Goal: Communication & Community: Answer question/provide support

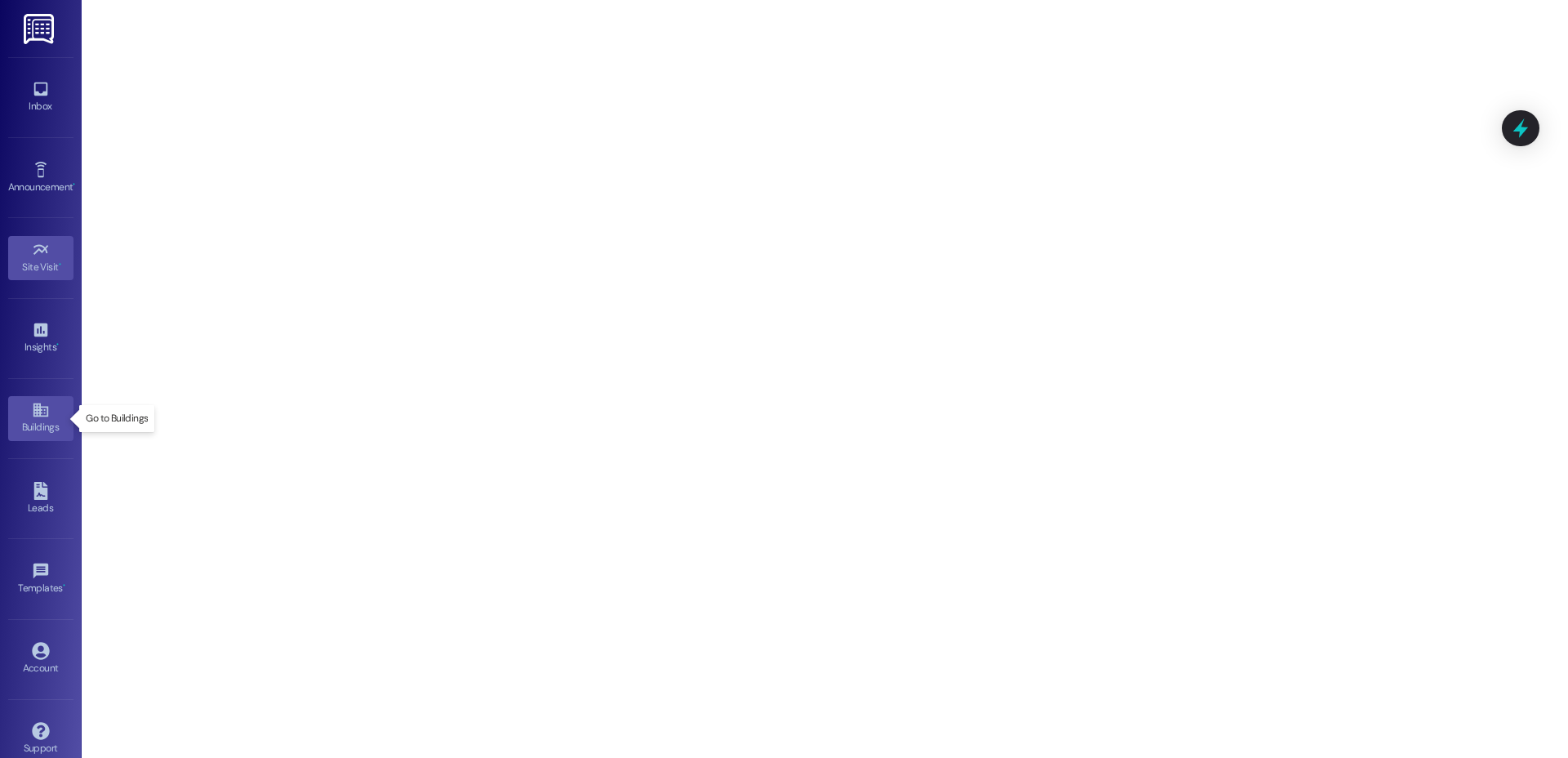
click at [48, 416] on link "Buildings" at bounding box center [41, 418] width 66 height 44
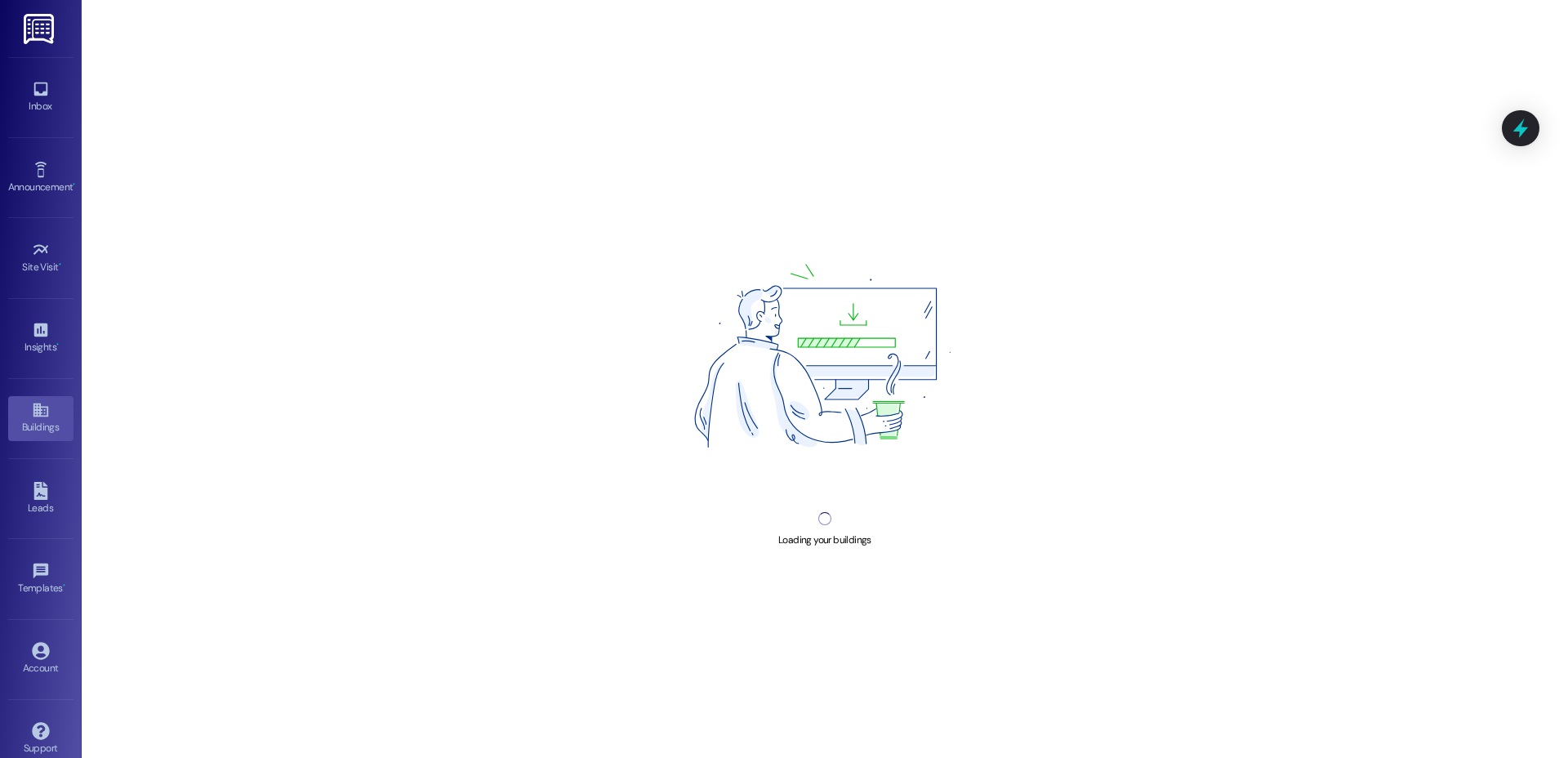
click at [43, 314] on div "Insights • Go to Insights" at bounding box center [41, 338] width 66 height 80
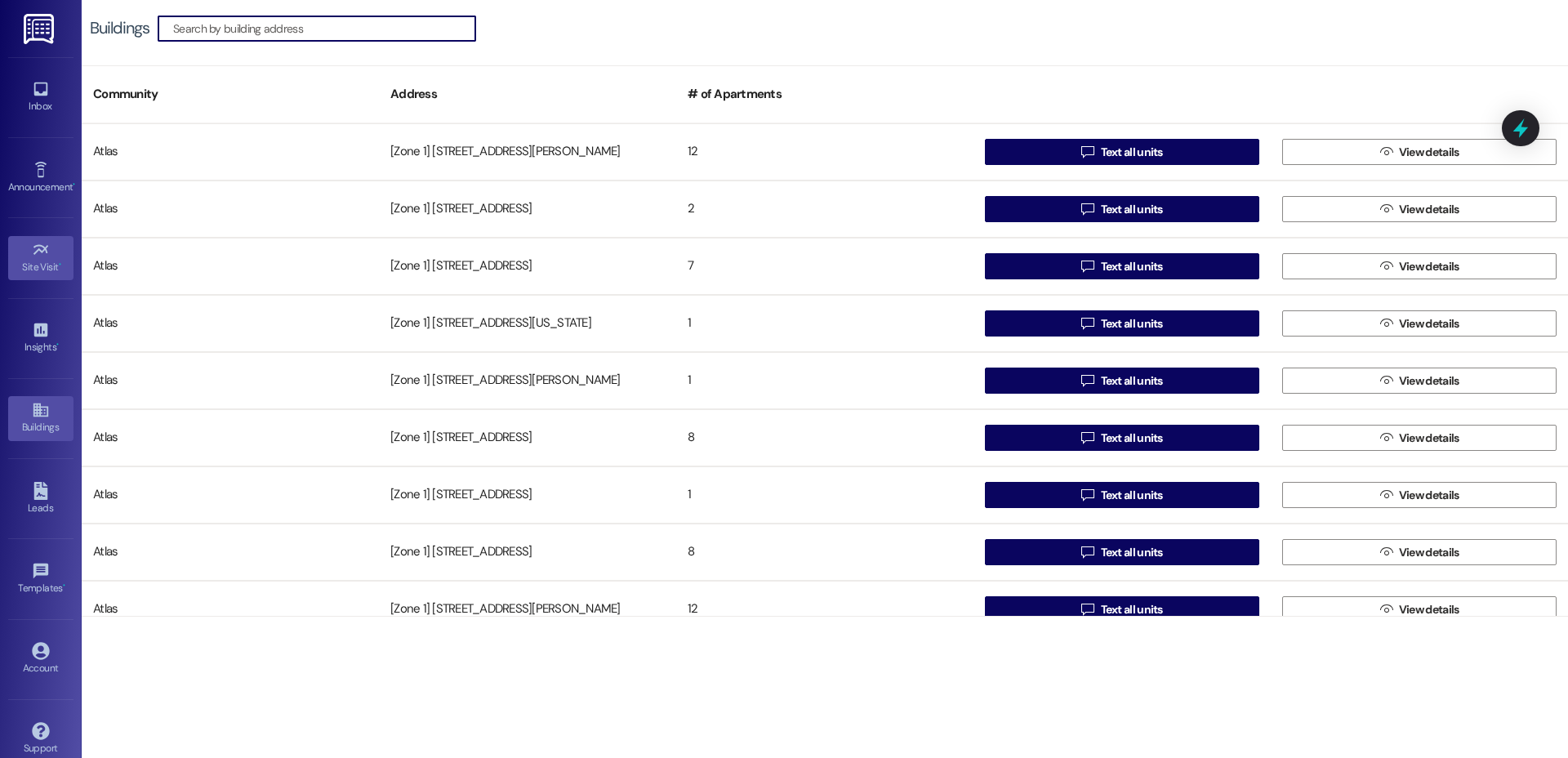
click at [51, 270] on div "Site Visit •" at bounding box center [41, 267] width 82 height 16
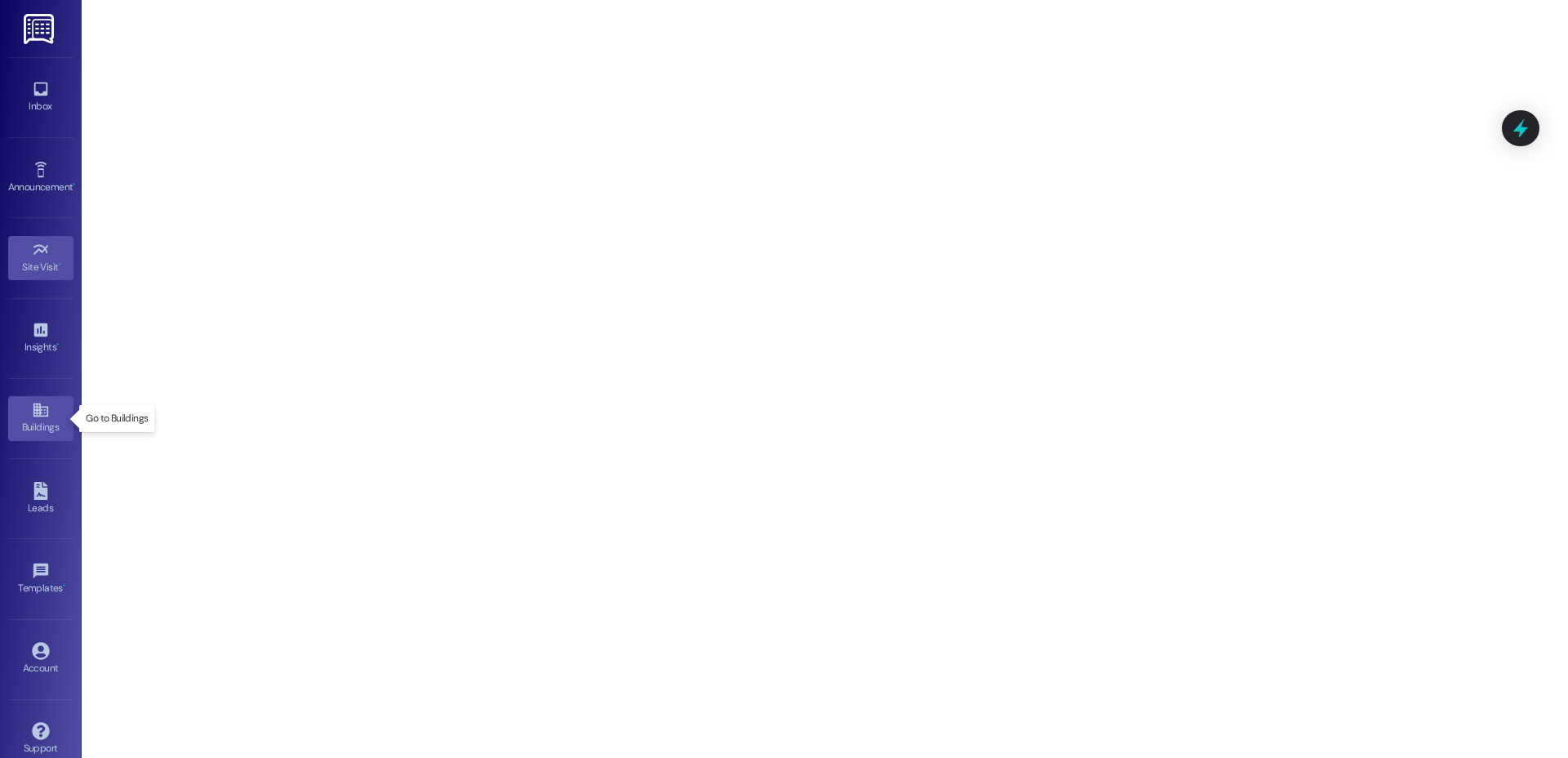
click at [35, 414] on icon at bounding box center [41, 410] width 18 height 18
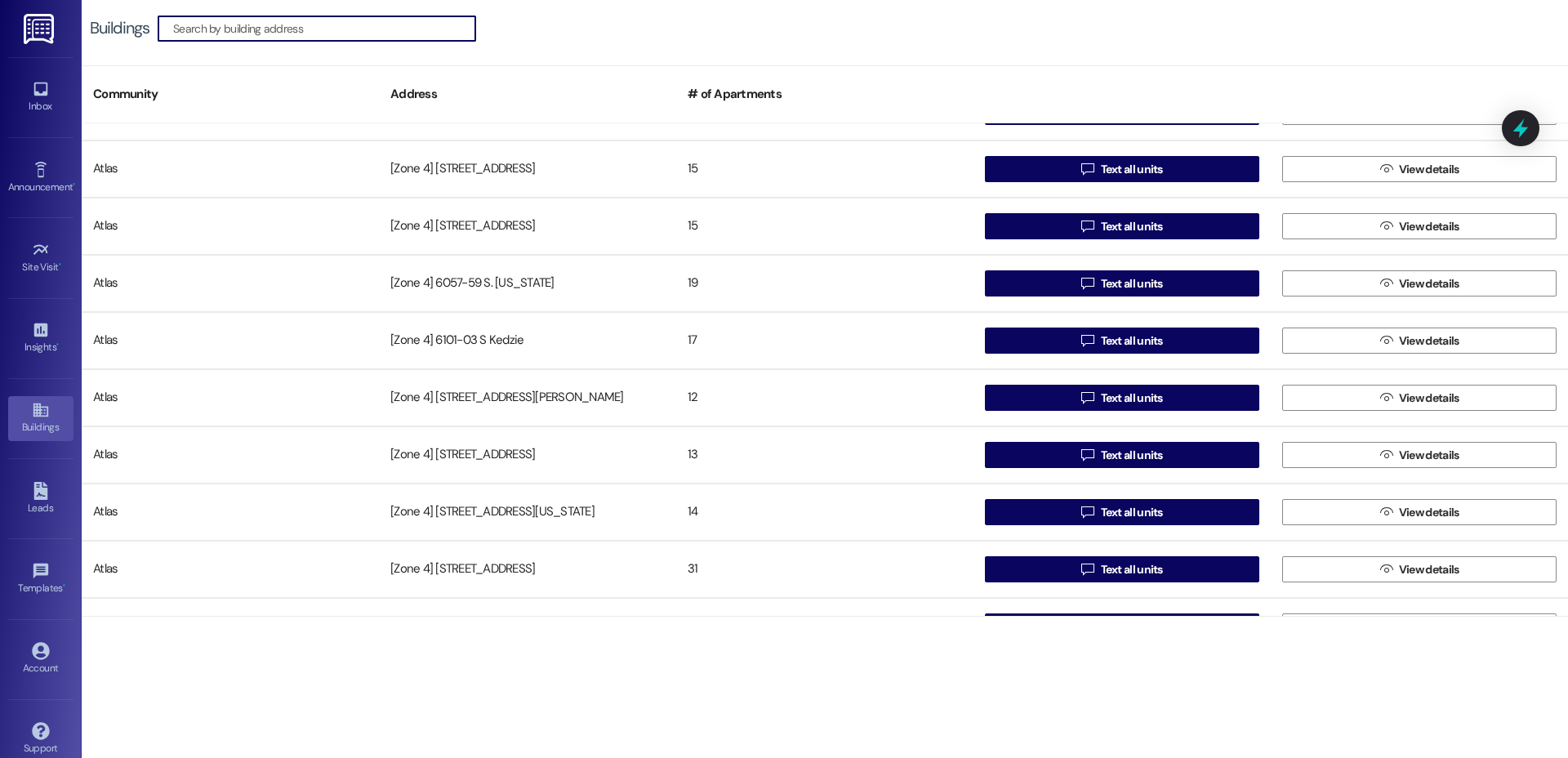
scroll to position [9059, 0]
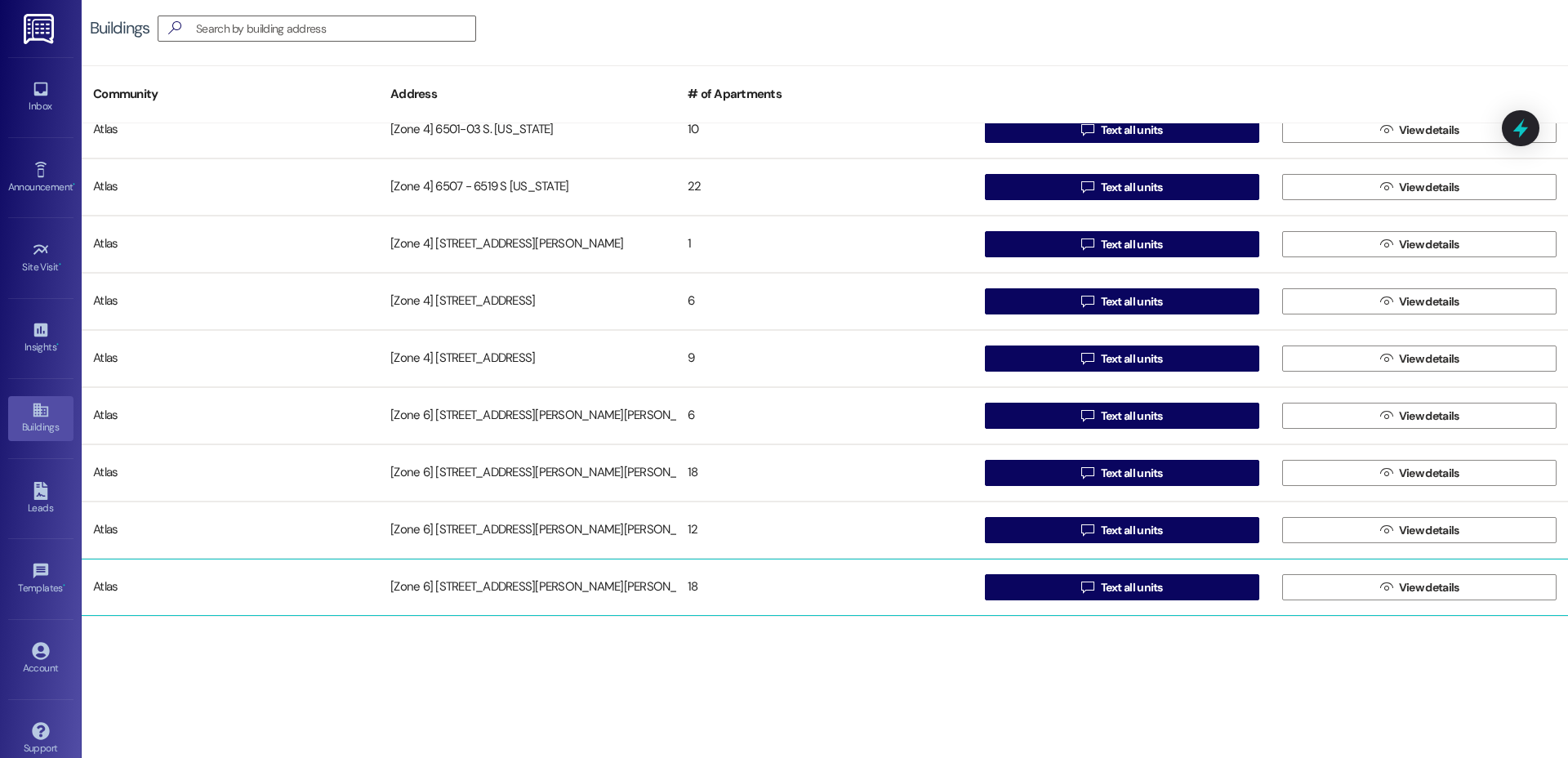
click at [788, 585] on div "18" at bounding box center [824, 587] width 297 height 33
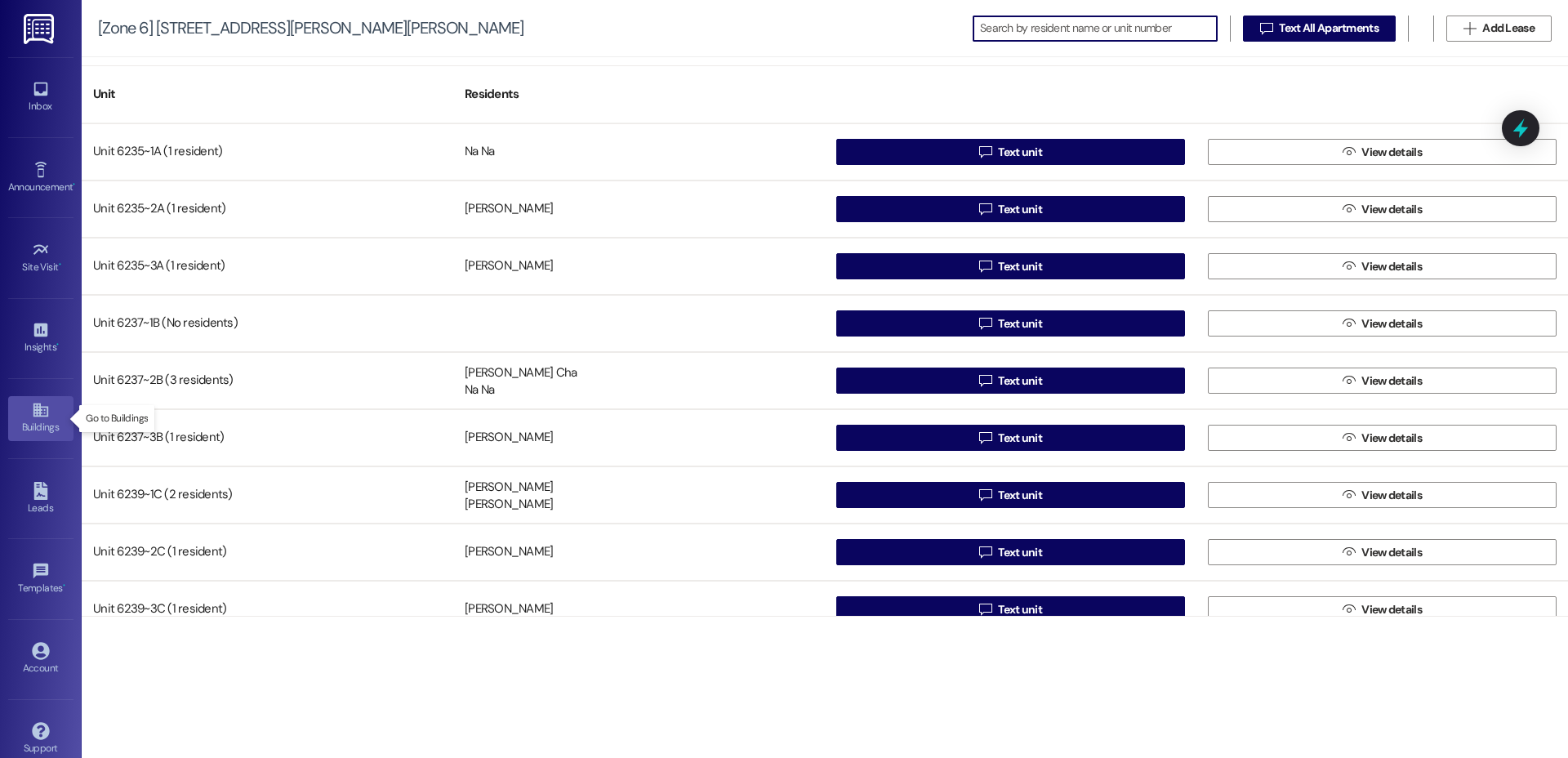
click at [43, 418] on icon at bounding box center [41, 410] width 18 height 18
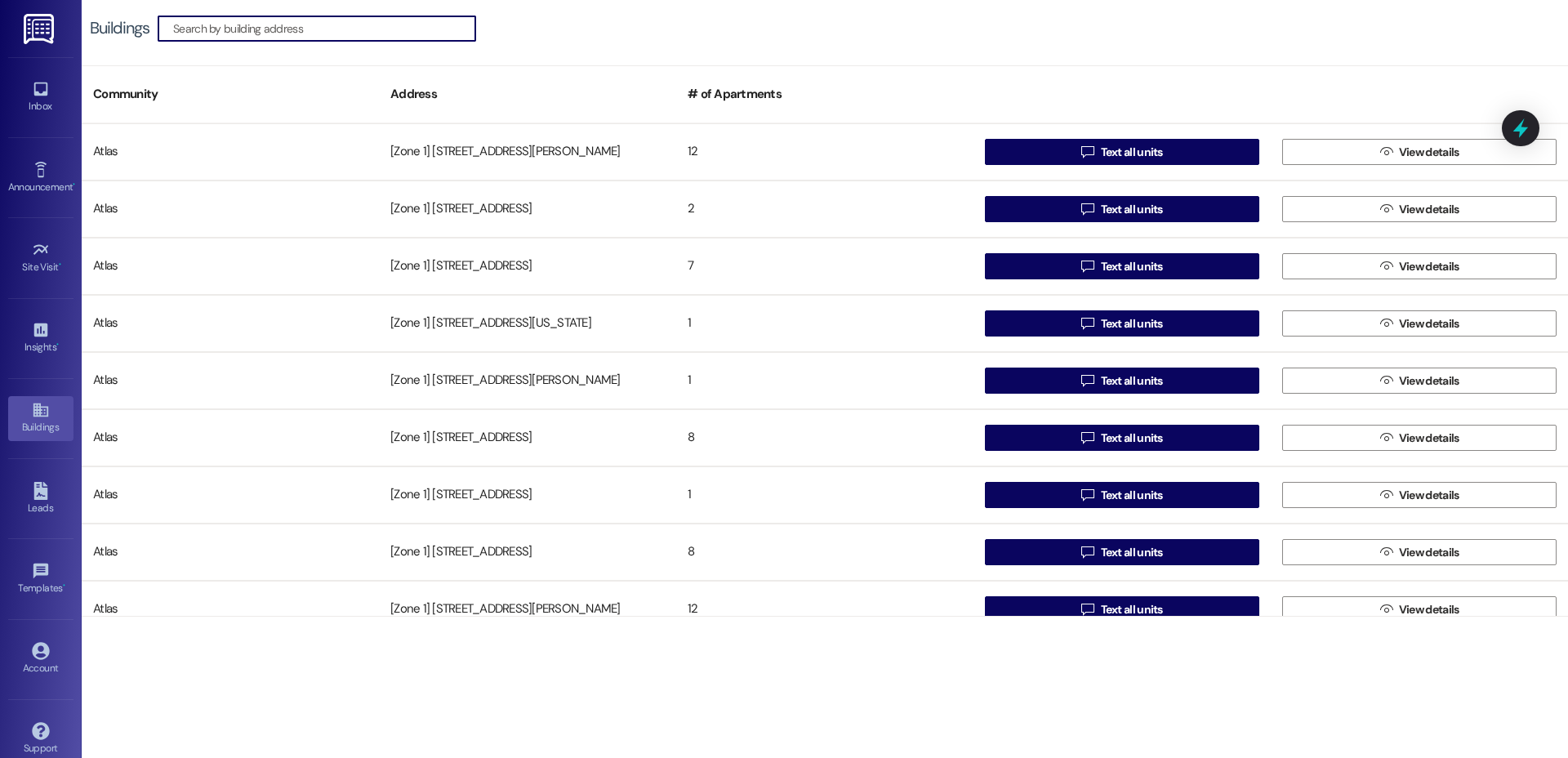
click at [710, 96] on div "# of Apartments" at bounding box center [824, 95] width 297 height 40
click at [46, 657] on icon at bounding box center [41, 651] width 18 height 18
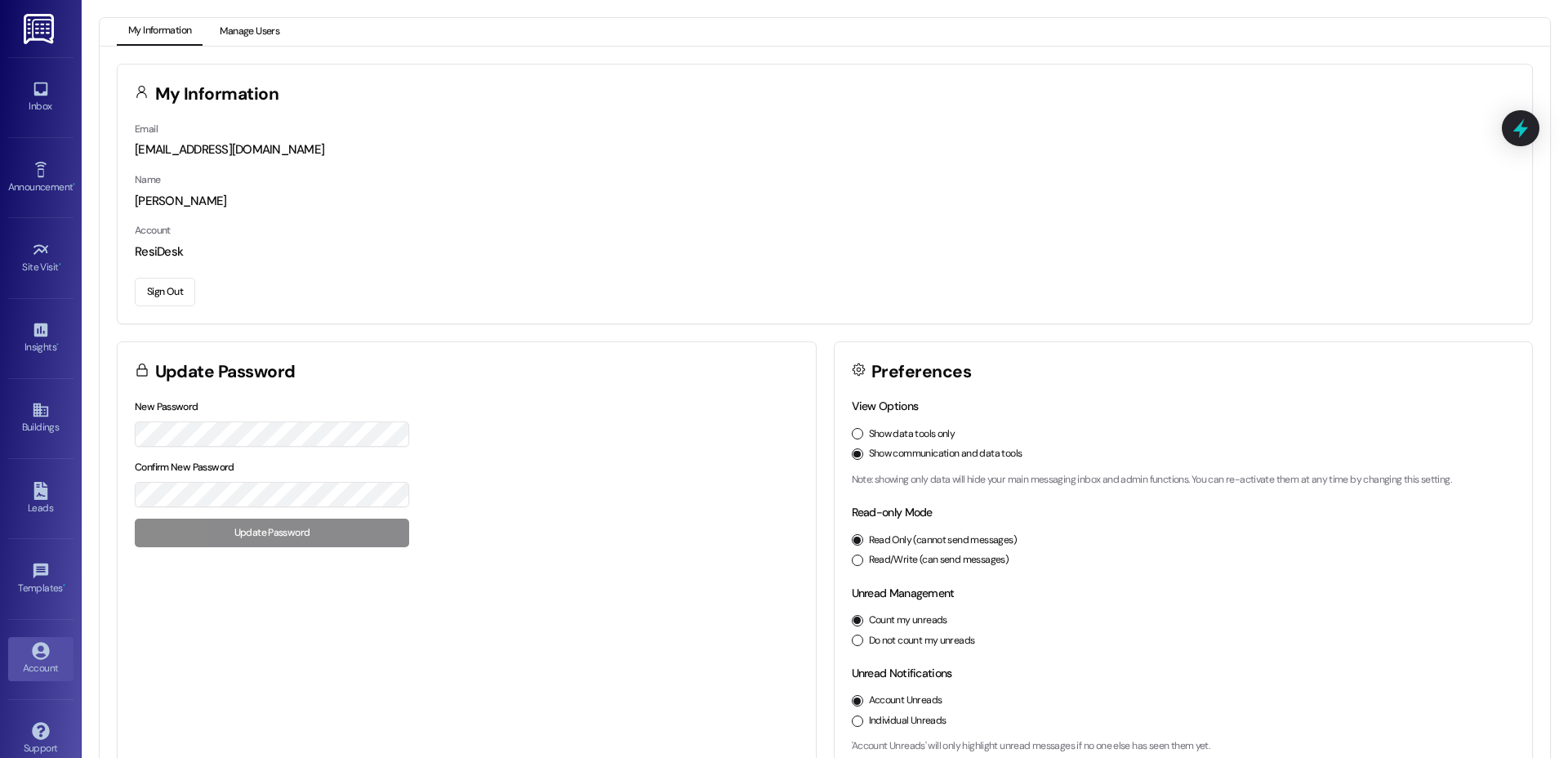
click at [270, 25] on button "Manage Users" at bounding box center [249, 32] width 83 height 28
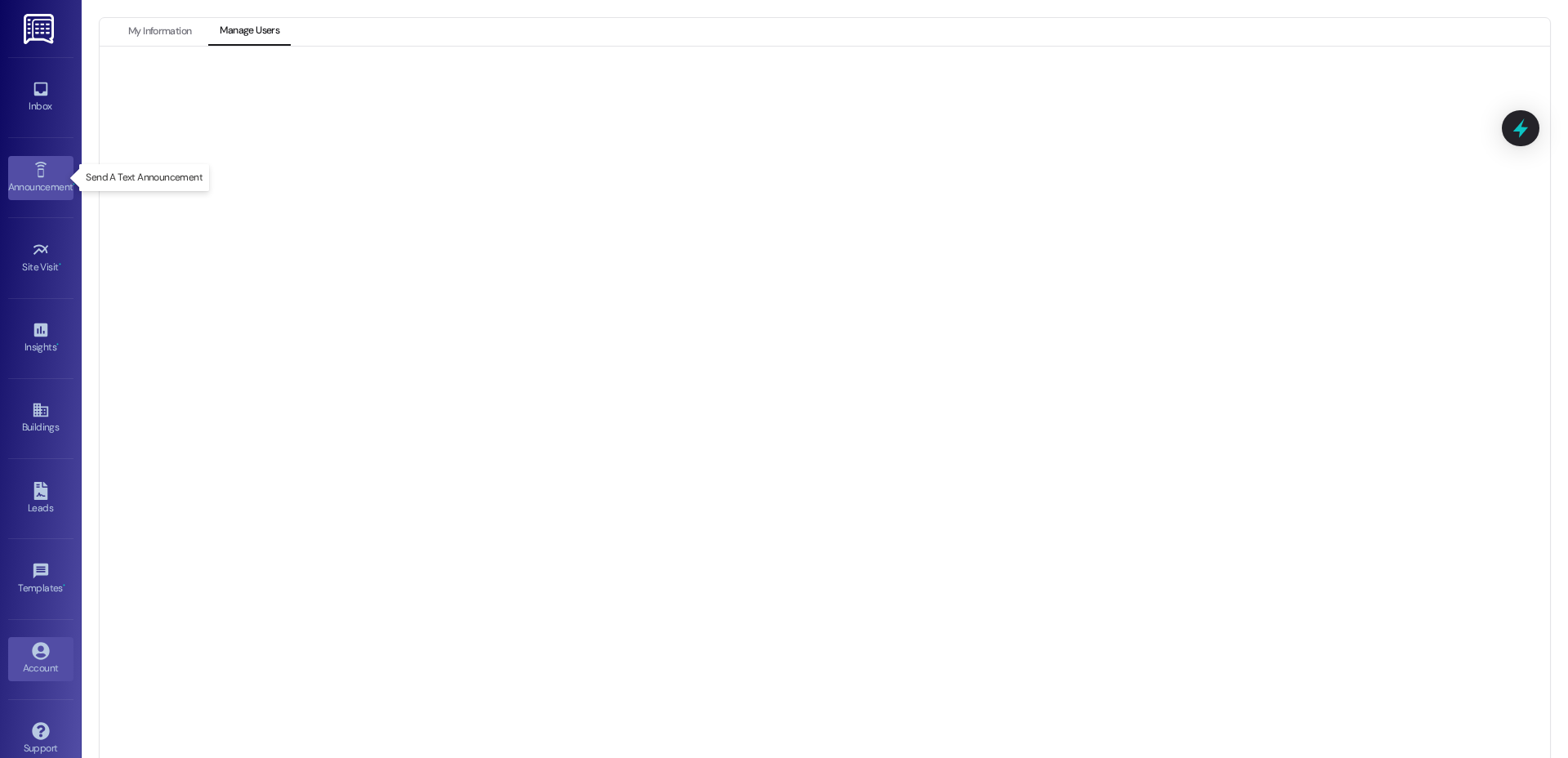
click at [39, 180] on div "Announcement •" at bounding box center [41, 187] width 82 height 16
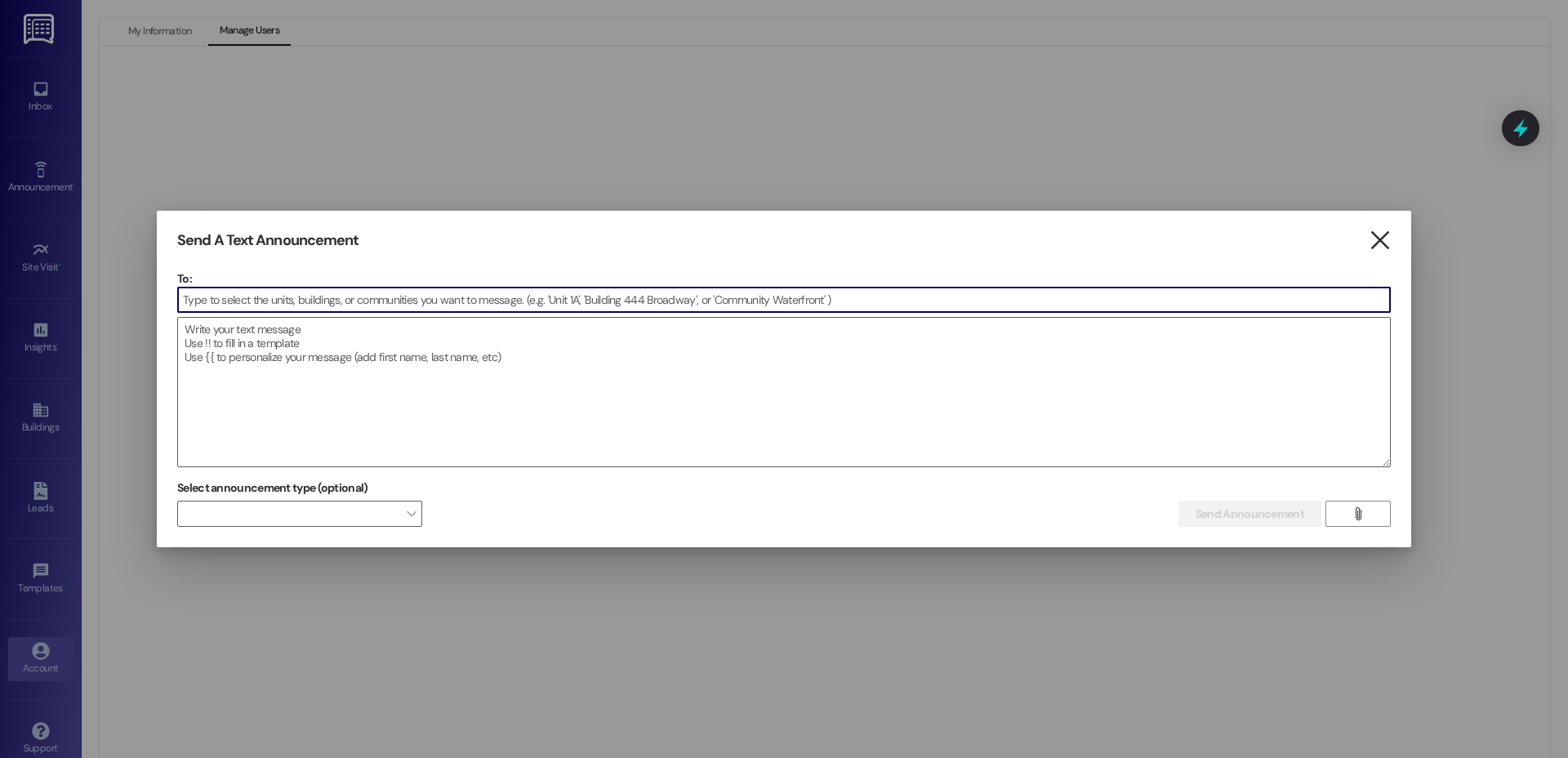
click at [1388, 234] on icon "" at bounding box center [1380, 240] width 22 height 17
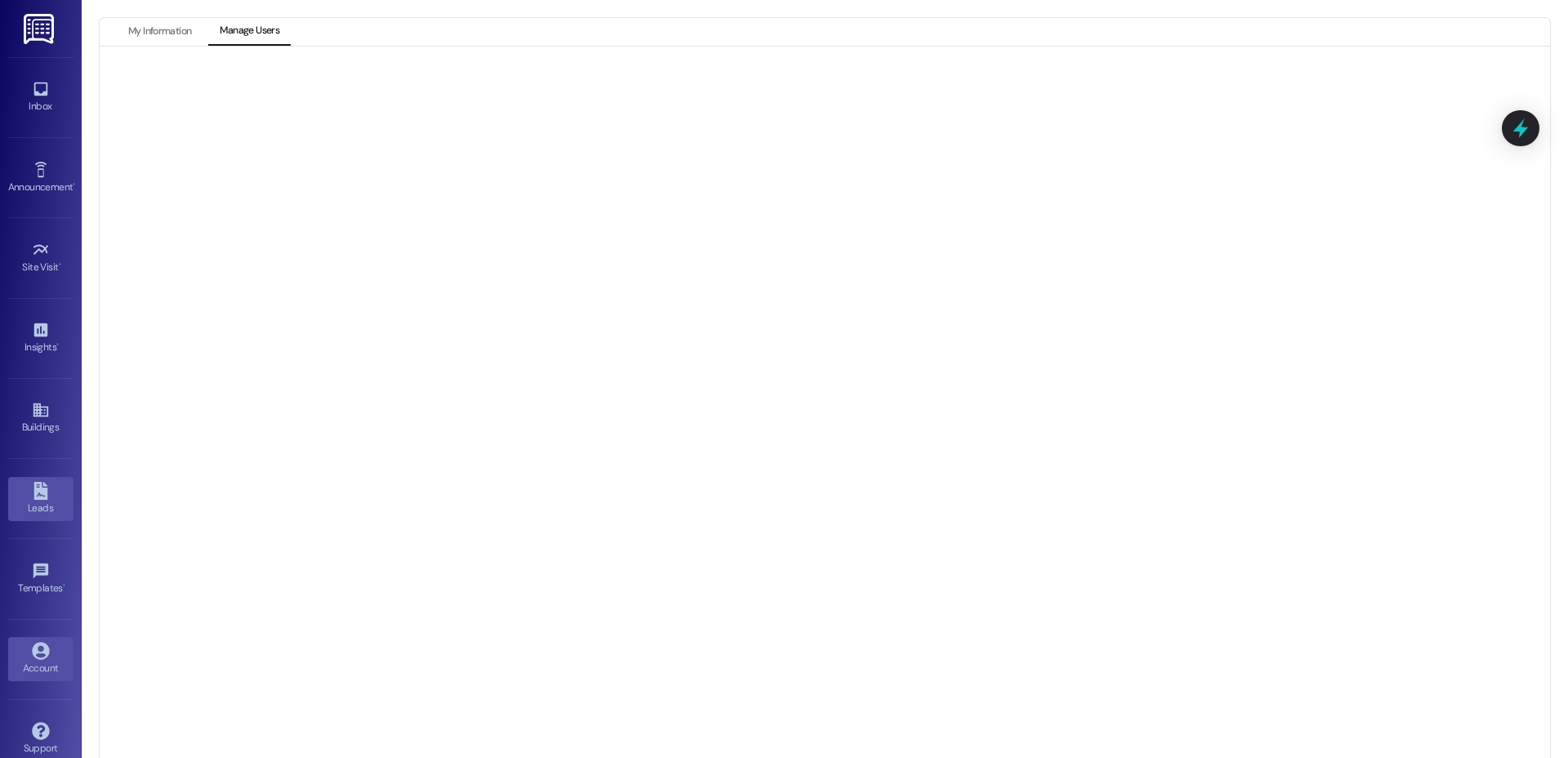
click at [31, 506] on div "Leads" at bounding box center [41, 508] width 82 height 16
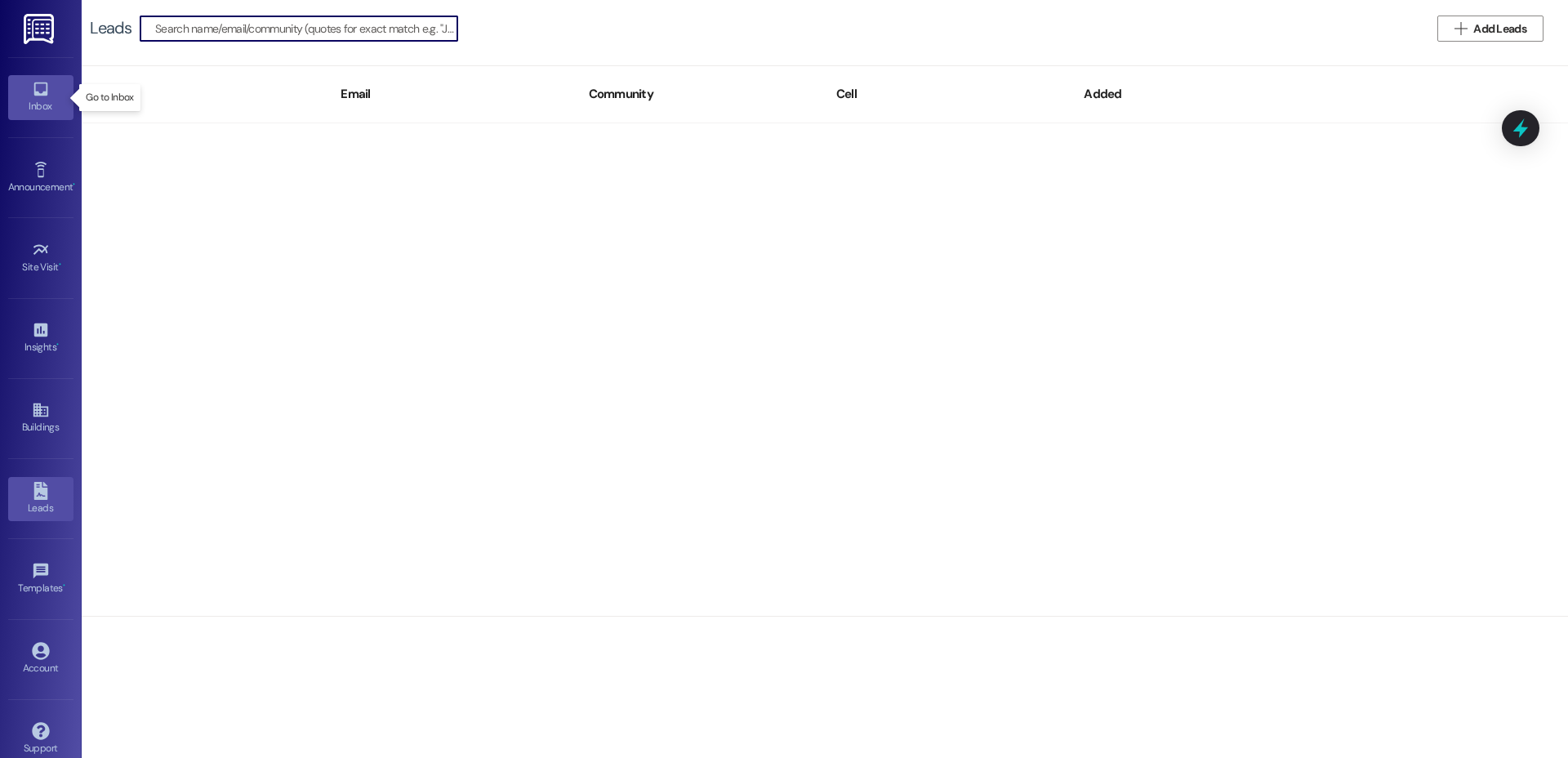
click at [43, 108] on div "Inbox" at bounding box center [41, 106] width 82 height 16
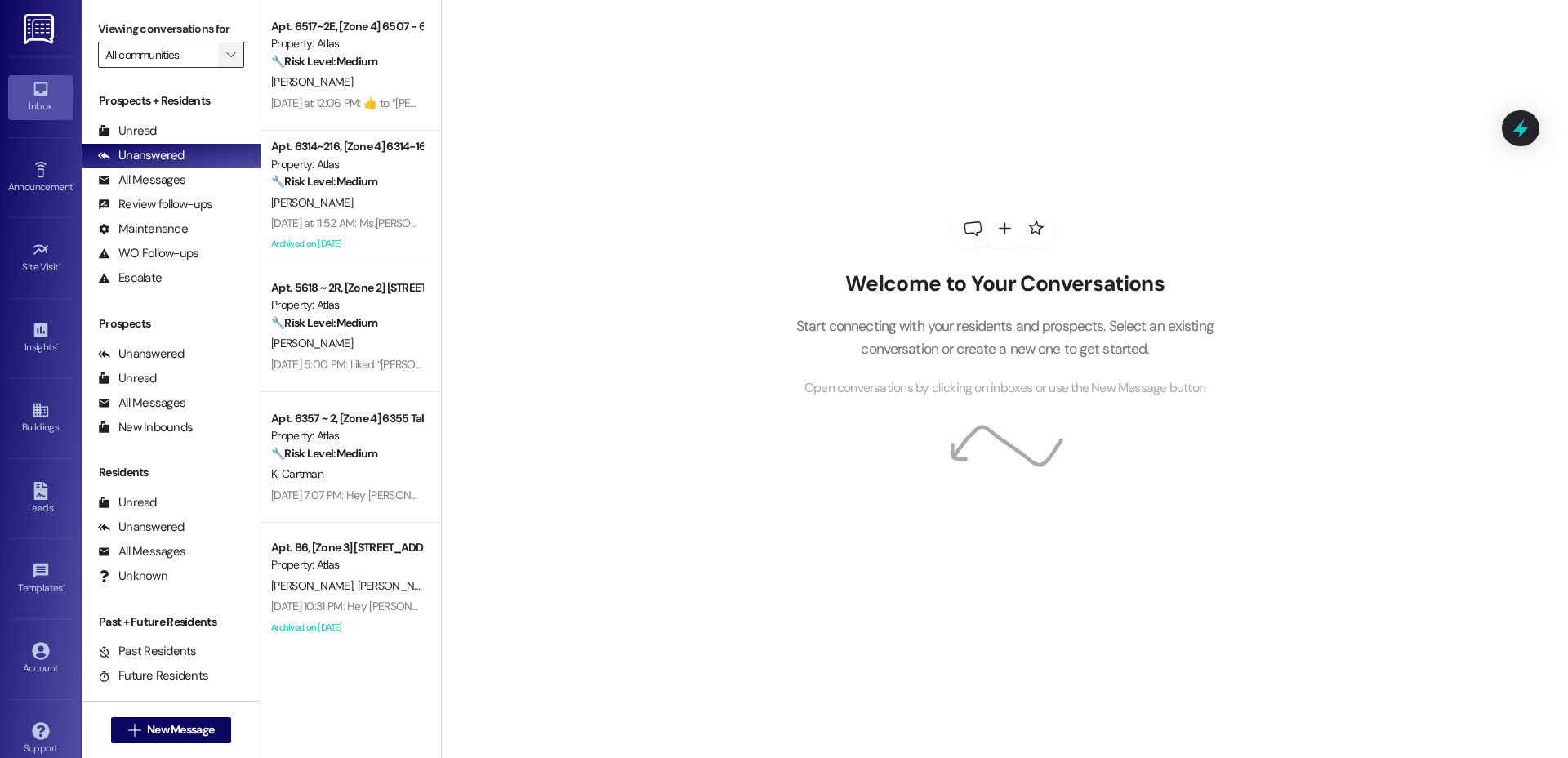
click at [223, 54] on span "" at bounding box center [231, 55] width 16 height 26
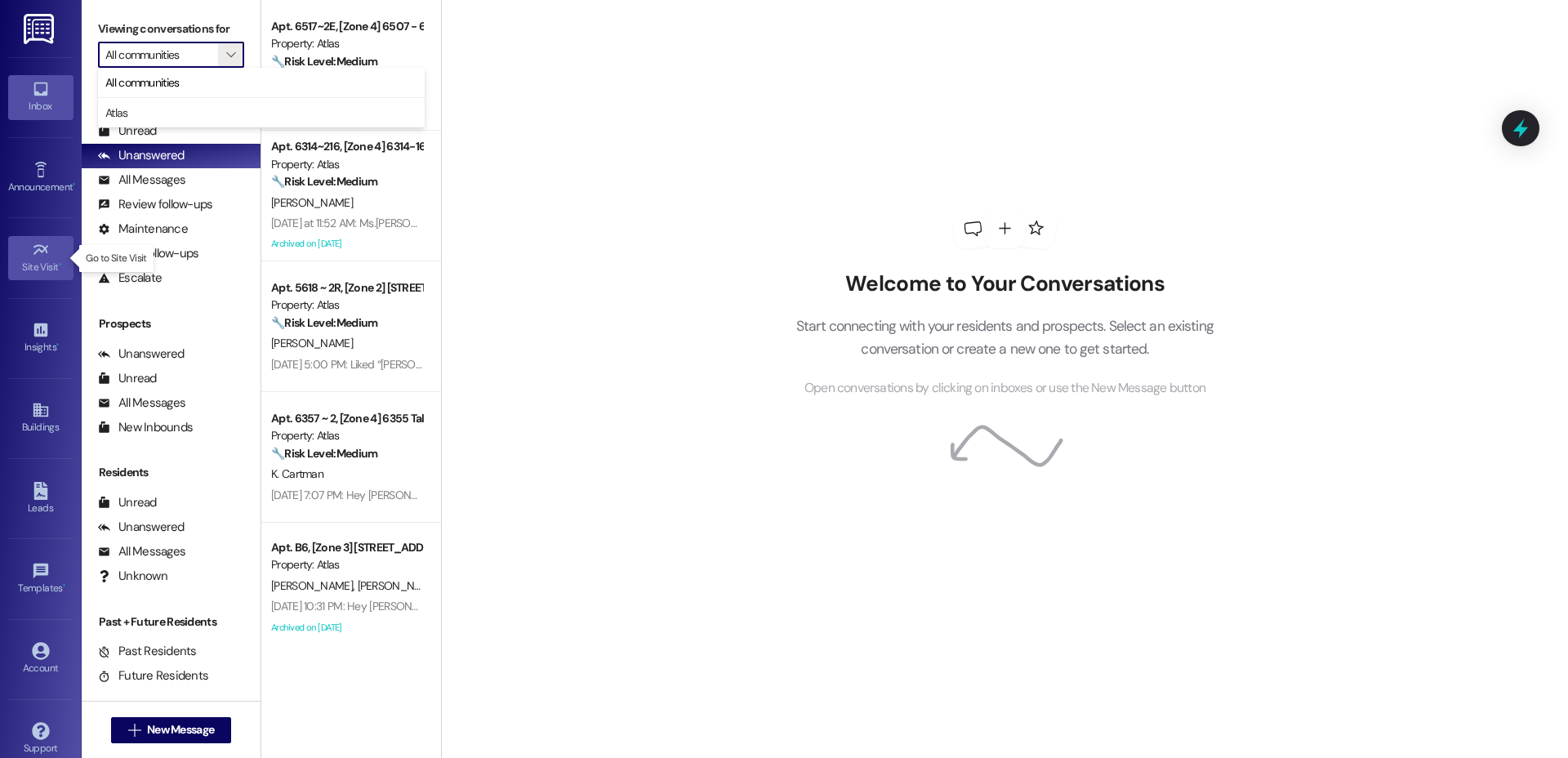
click at [41, 267] on div "Site Visit •" at bounding box center [41, 267] width 82 height 16
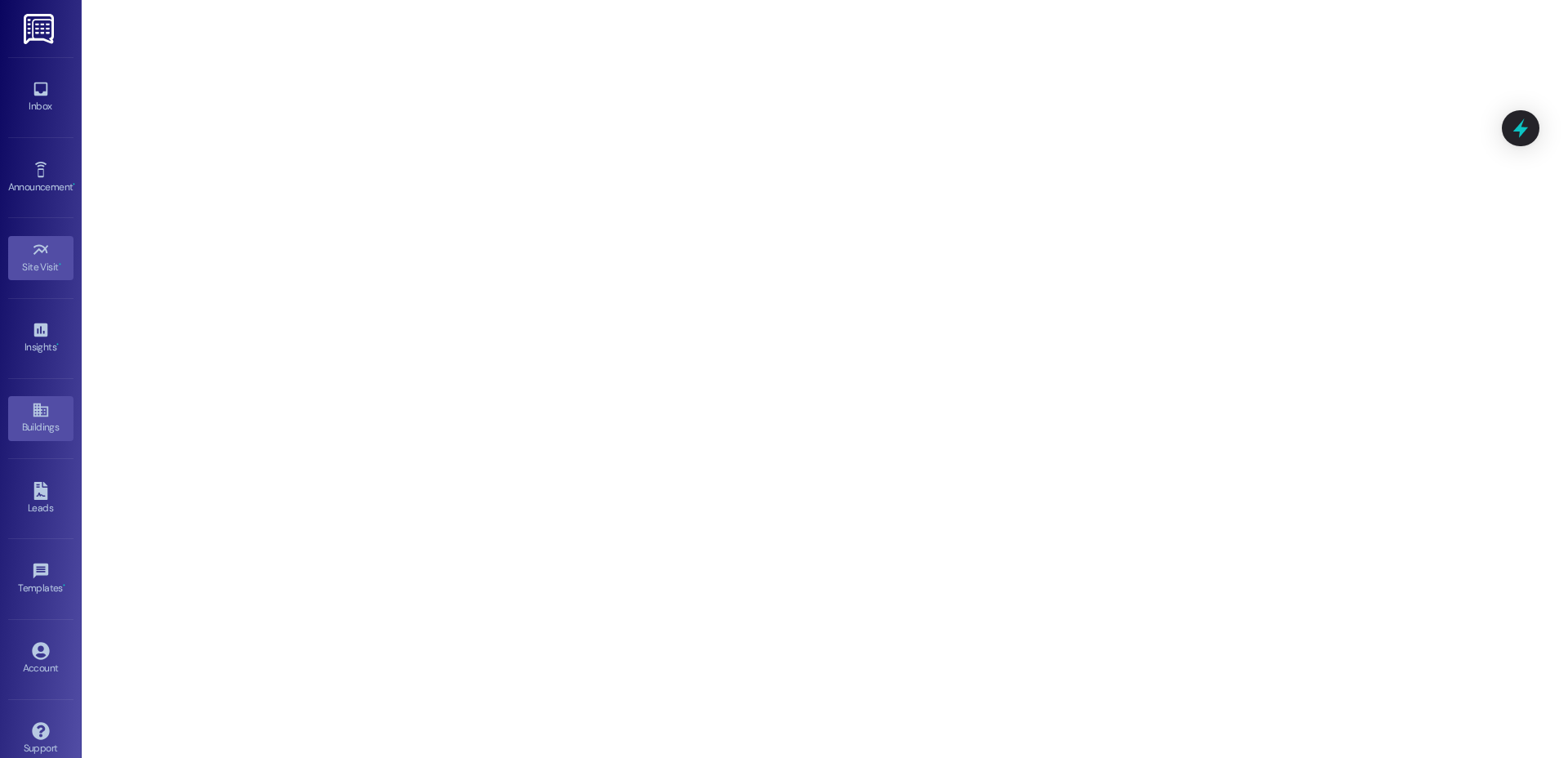
click at [46, 419] on div "Buildings" at bounding box center [41, 427] width 82 height 16
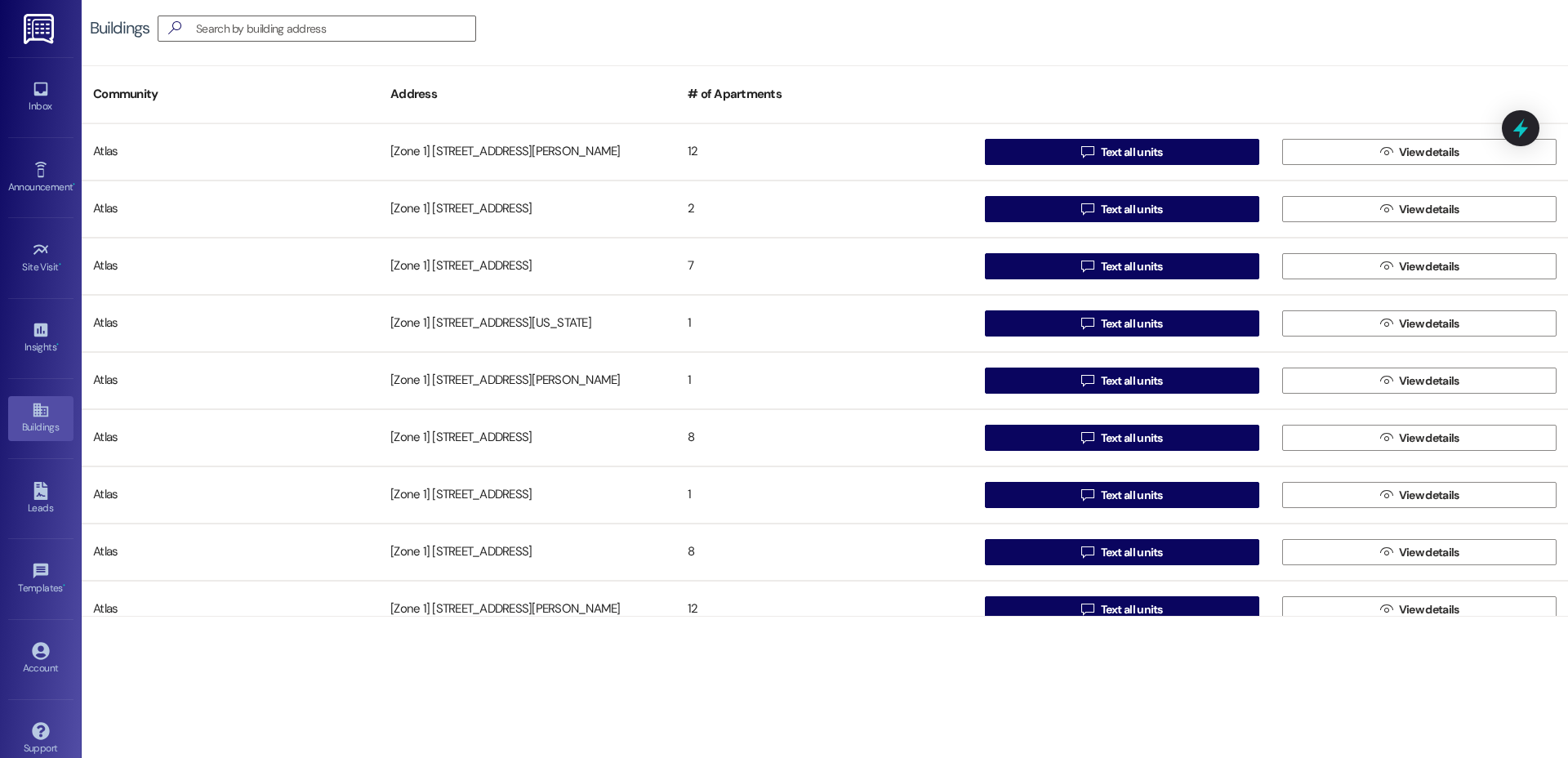
click at [718, 97] on div "# of Apartments" at bounding box center [824, 95] width 297 height 40
click at [692, 90] on div "# of Apartments" at bounding box center [824, 95] width 297 height 40
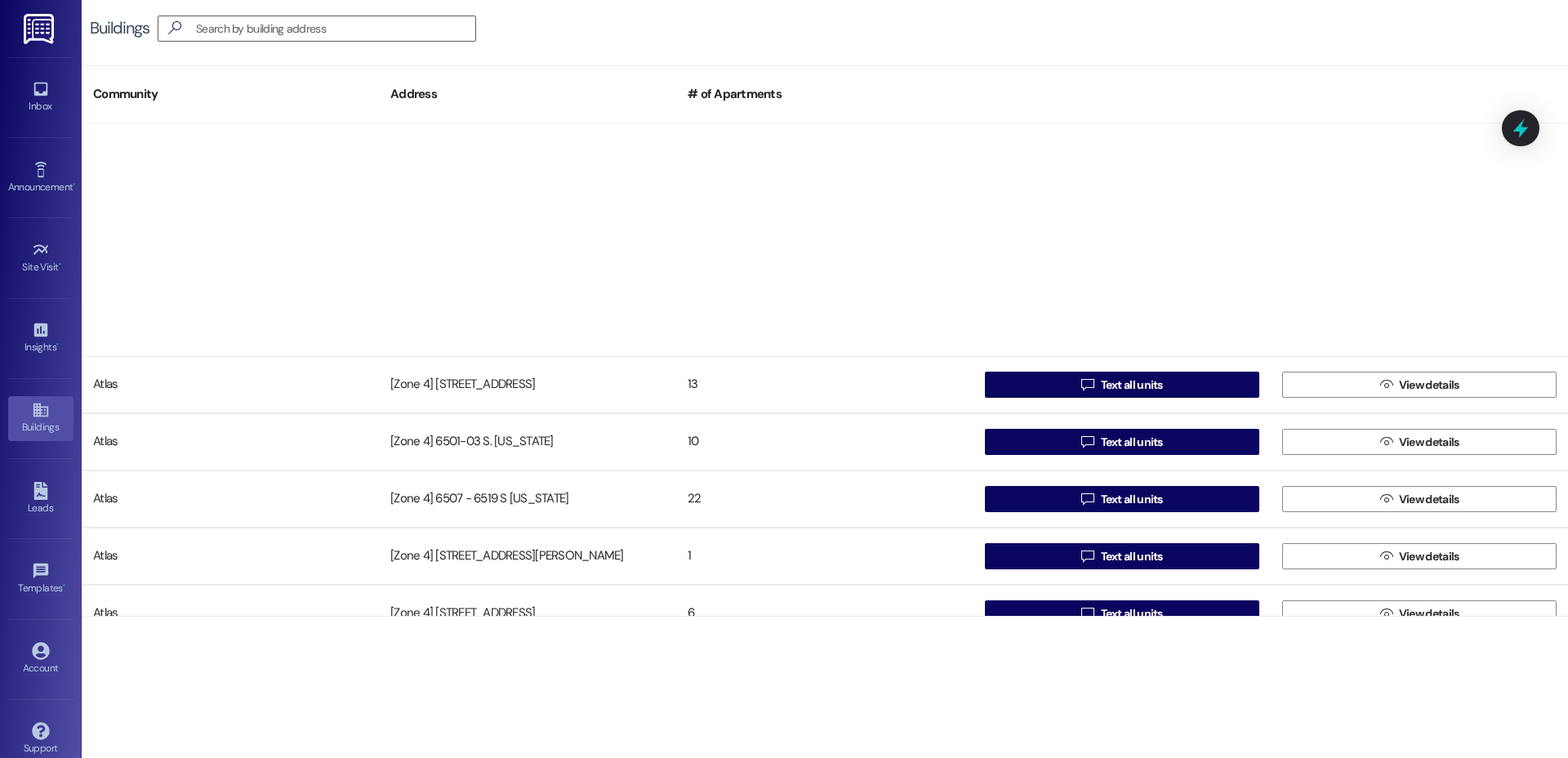
scroll to position [9059, 0]
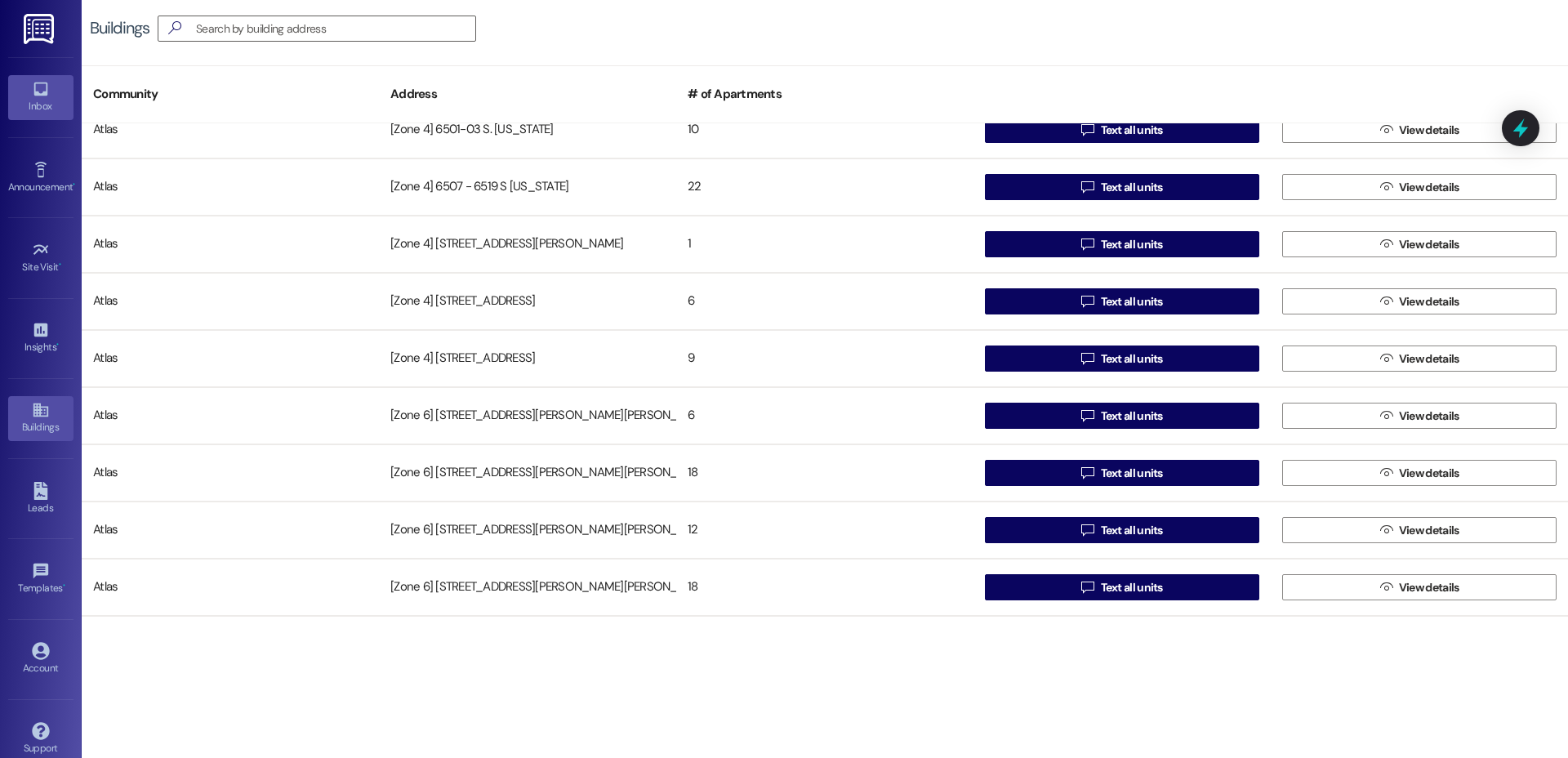
click at [52, 106] on div "Inbox" at bounding box center [41, 106] width 82 height 16
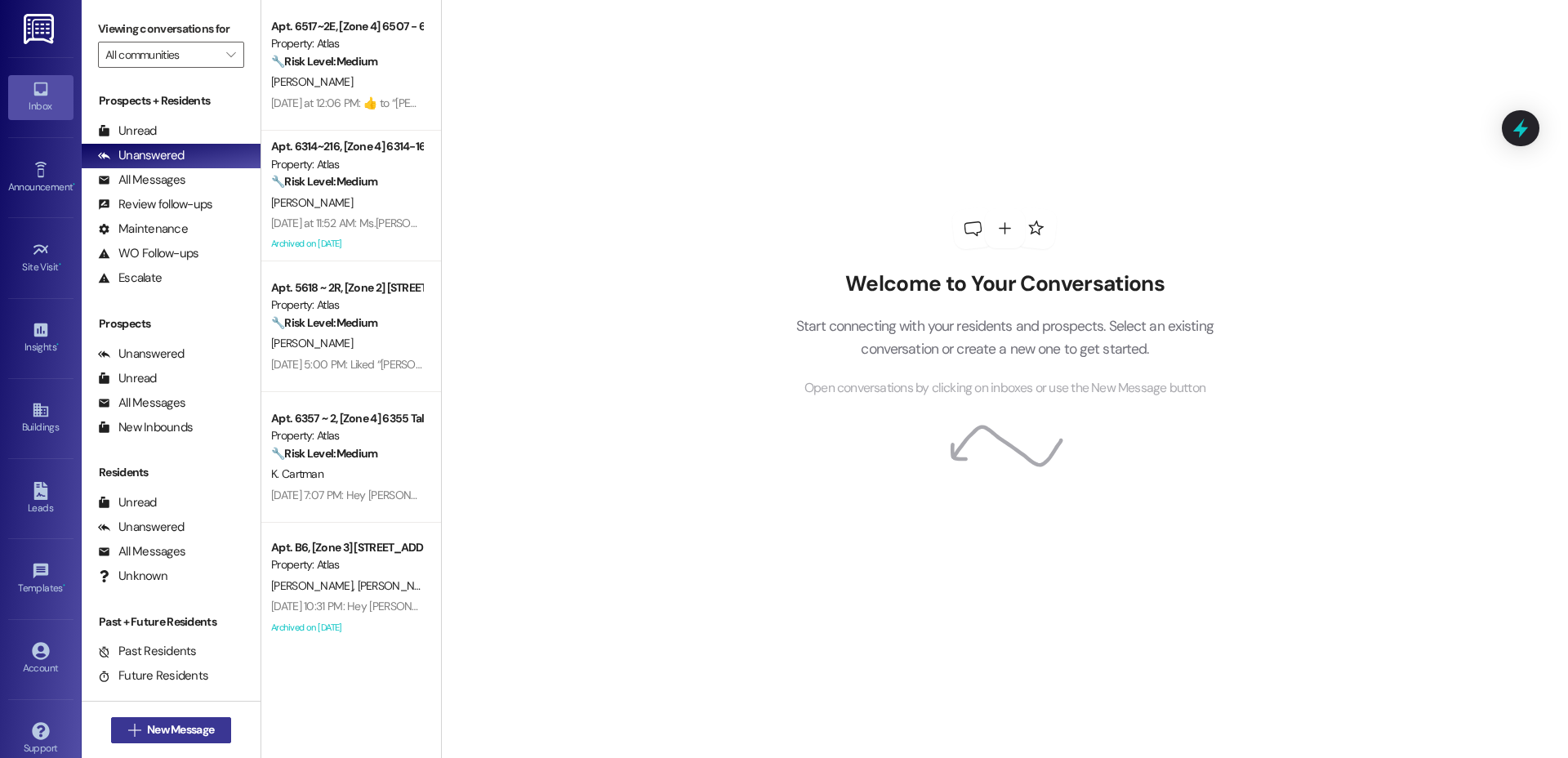
click at [147, 737] on span "New Message" at bounding box center [179, 729] width 67 height 17
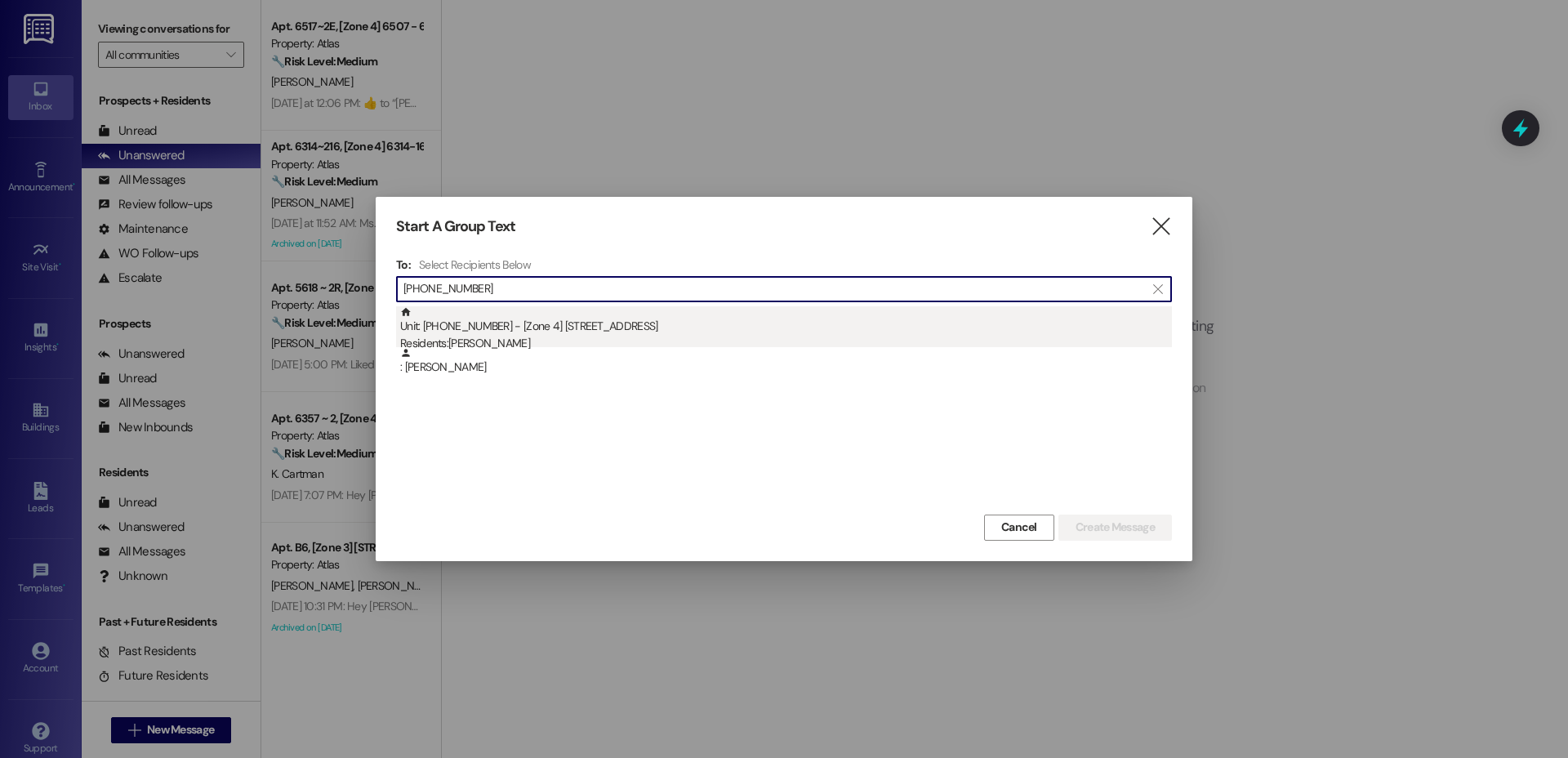
type input "[PHONE_NUMBER]"
click at [432, 329] on div "Unit: [PHONE_NUMBER] - [Zone 4] [STREET_ADDRESS] Residents: [PERSON_NAME]" at bounding box center [785, 329] width 772 height 47
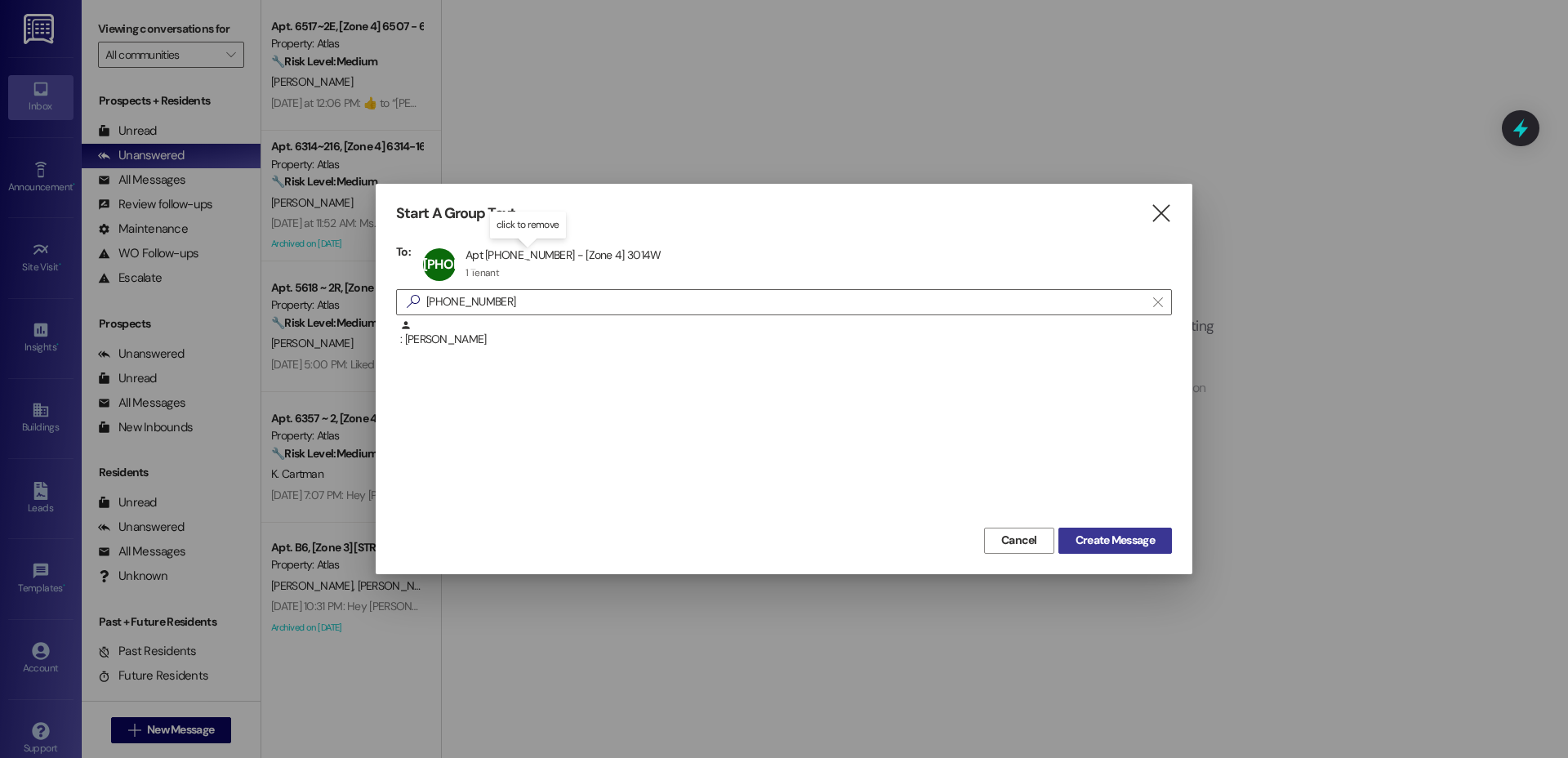
click at [1082, 535] on span "Create Message" at bounding box center [1114, 540] width 79 height 17
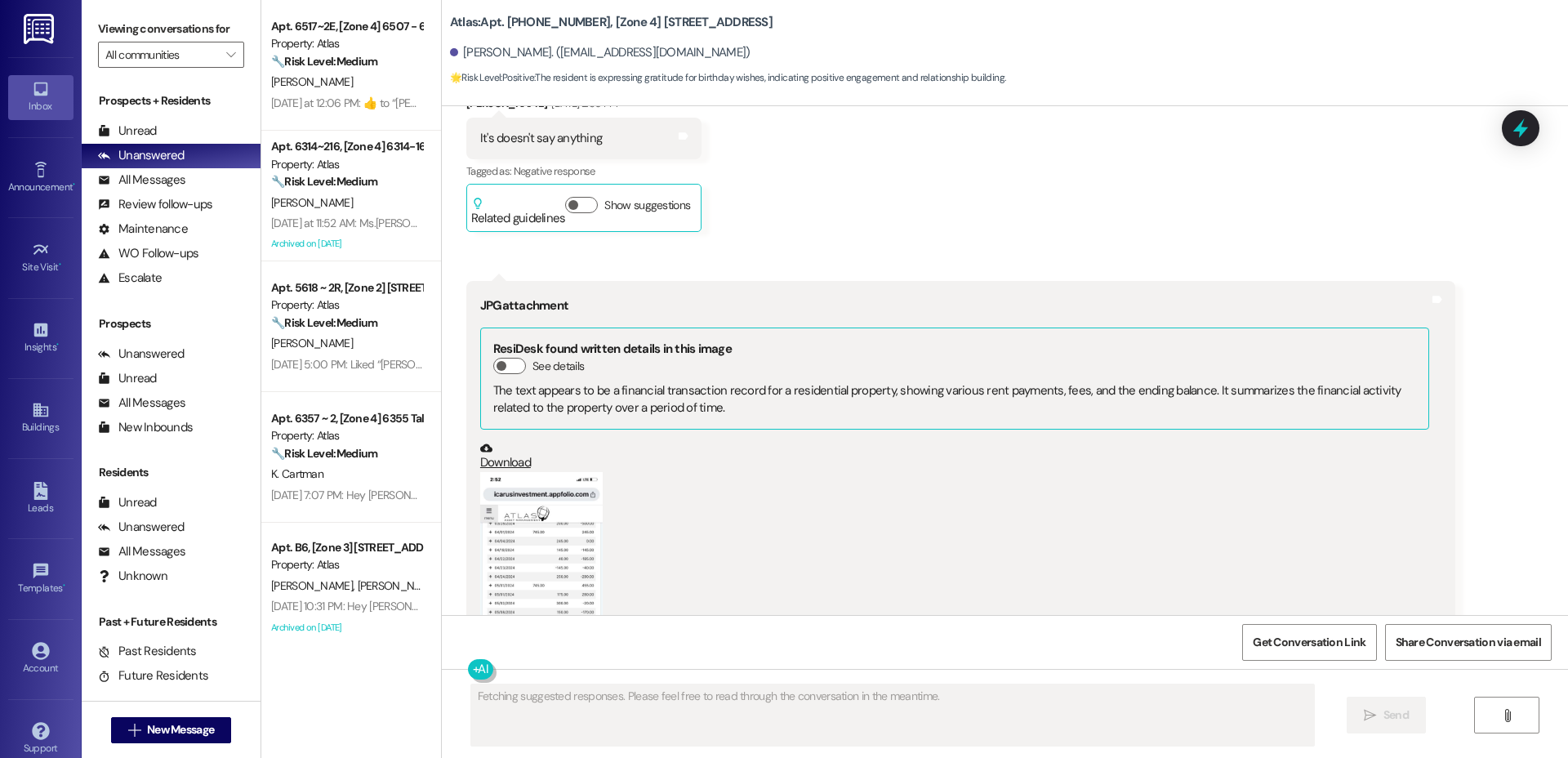
scroll to position [13618, 0]
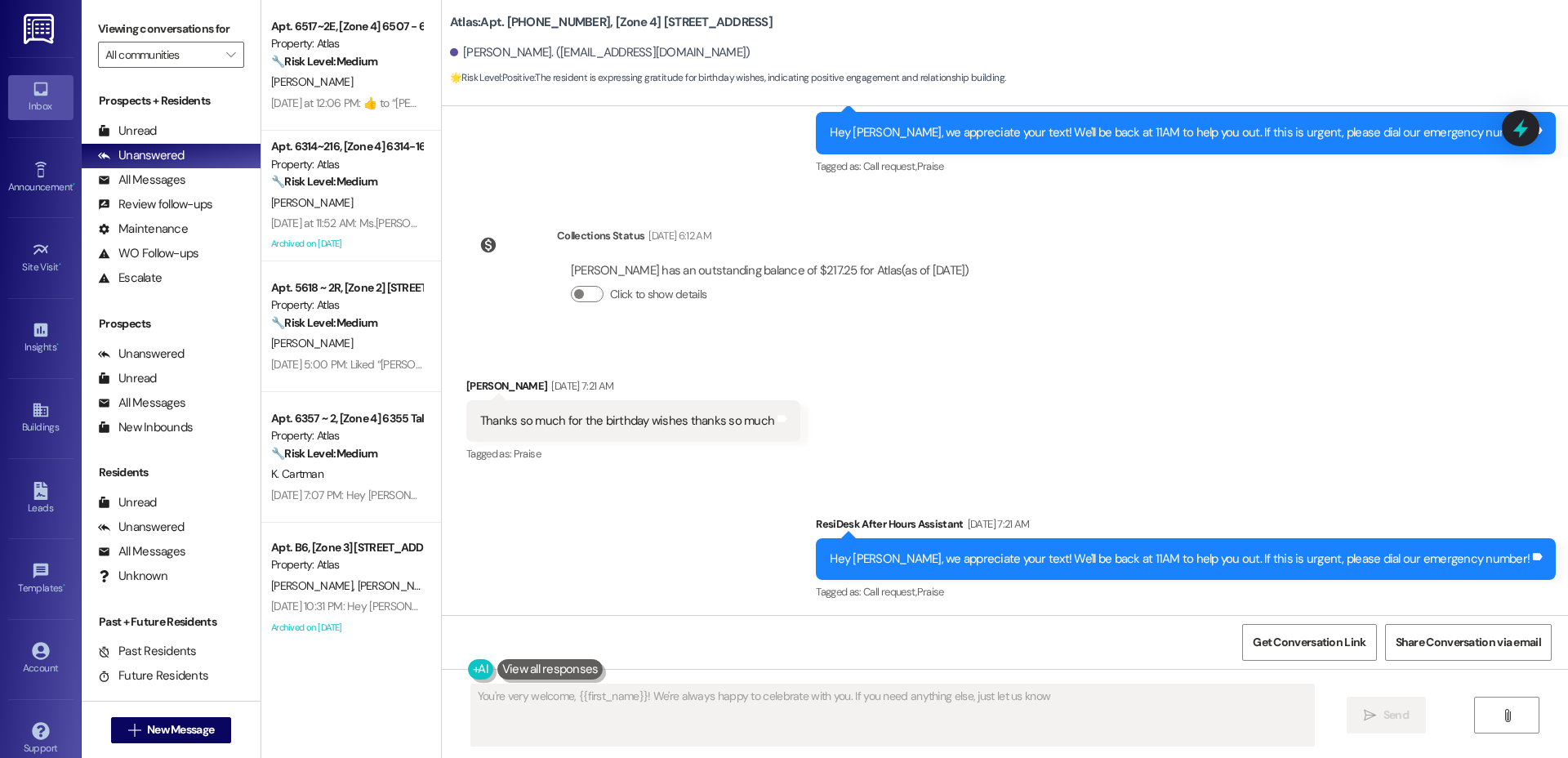
type textarea "You're very welcome, {{first_name}}! We're always happy to celebrate with you. …"
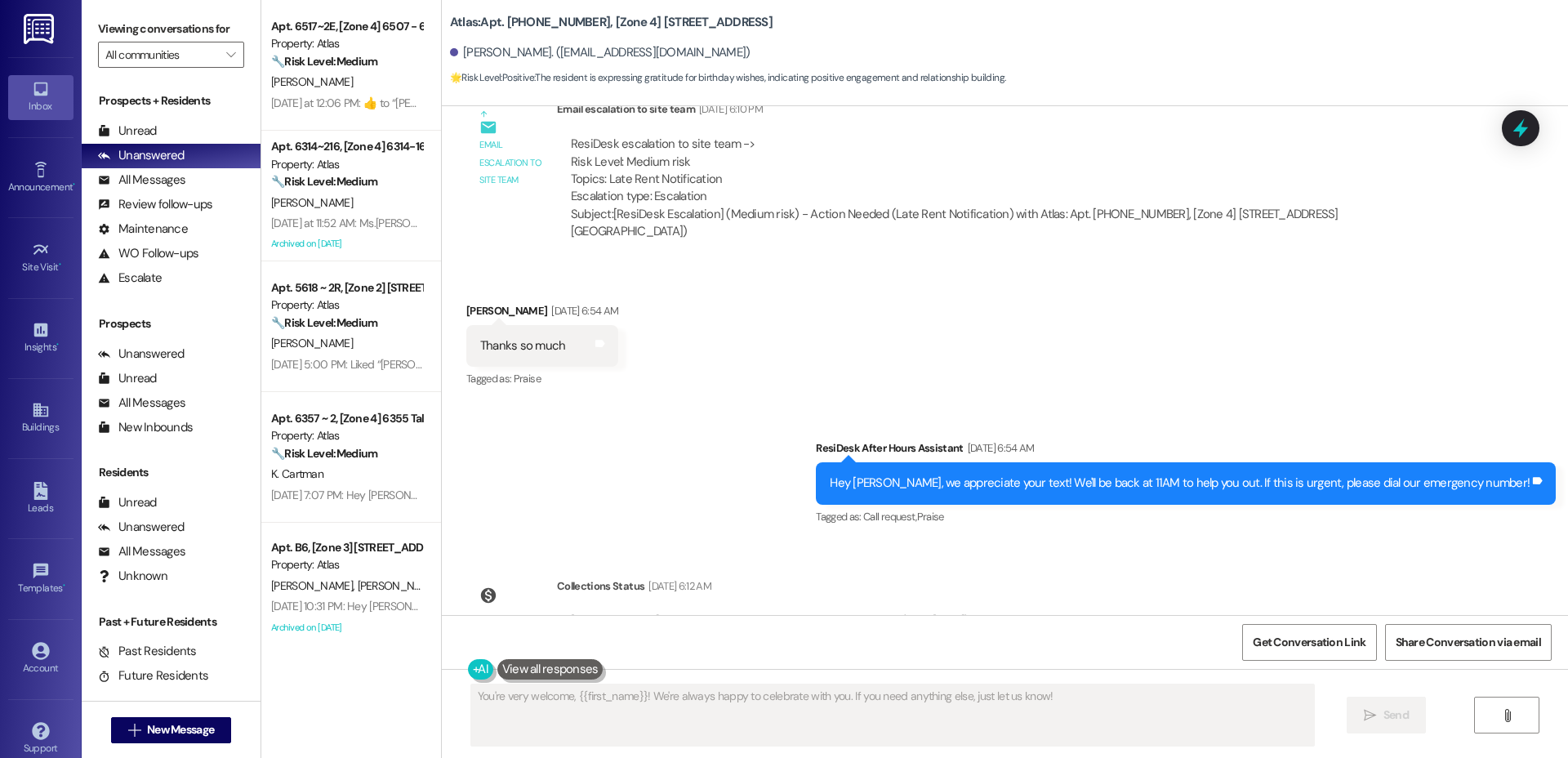
scroll to position [13270, 0]
